Goal: Information Seeking & Learning: Learn about a topic

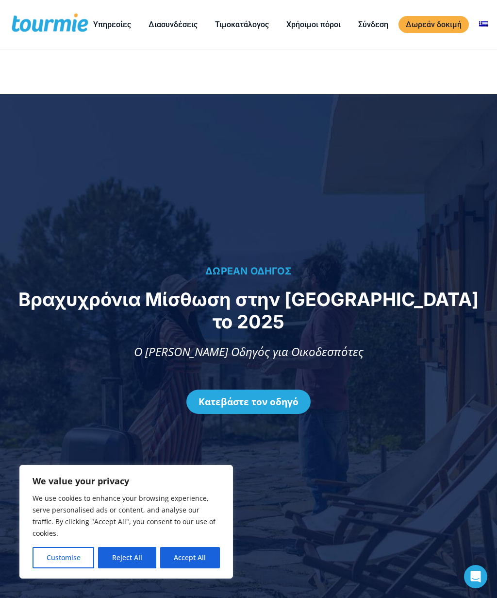
click at [190, 556] on button "Accept All" at bounding box center [190, 557] width 60 height 21
checkbox input "true"
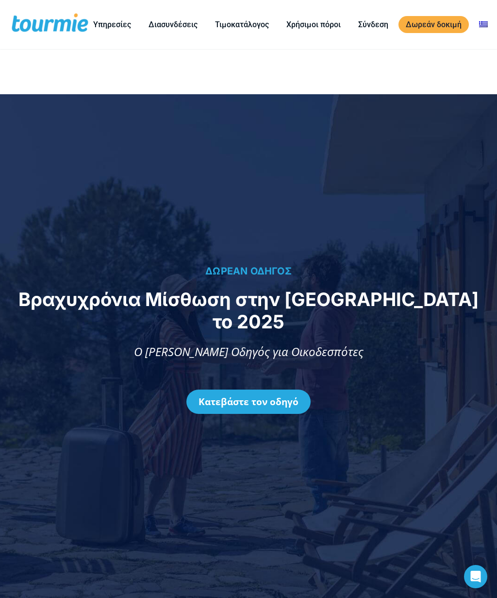
click at [231, 28] on link "Τιμοκατάλογος" at bounding box center [242, 24] width 68 height 12
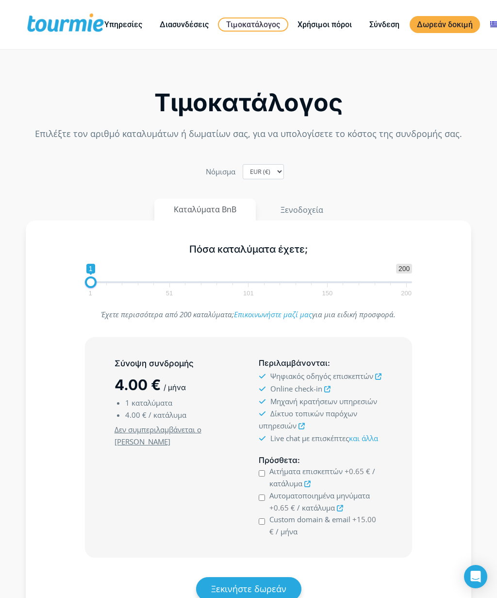
click at [176, 113] on link "Για παρόχους τουριστικών υπηρεσιών" at bounding box center [163, 123] width 135 height 34
